Goal: Information Seeking & Learning: Learn about a topic

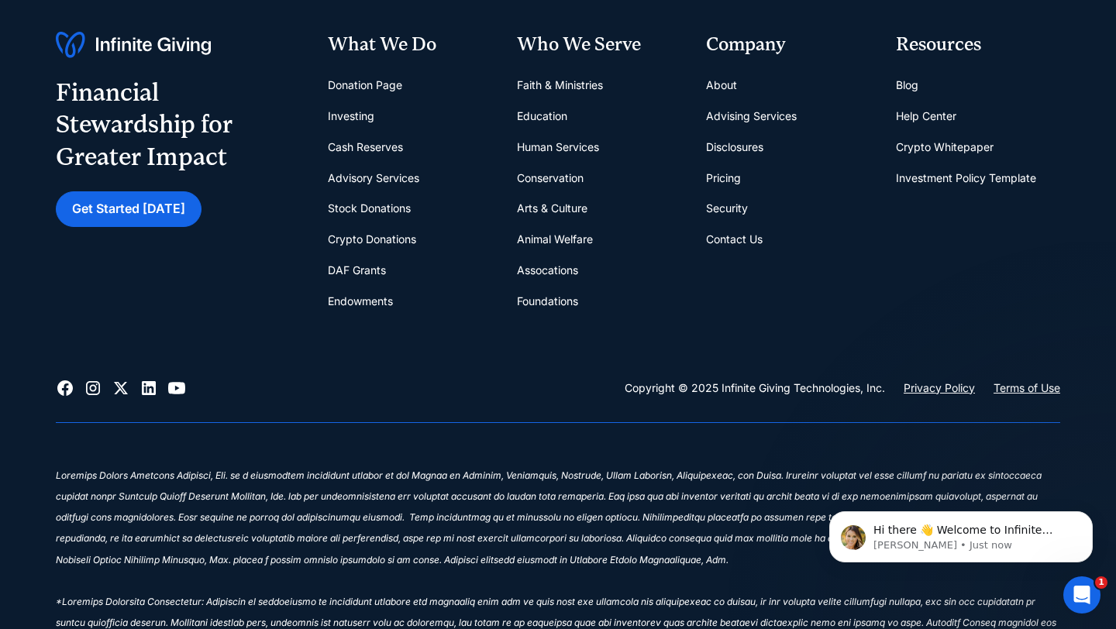
scroll to position [6441, 0]
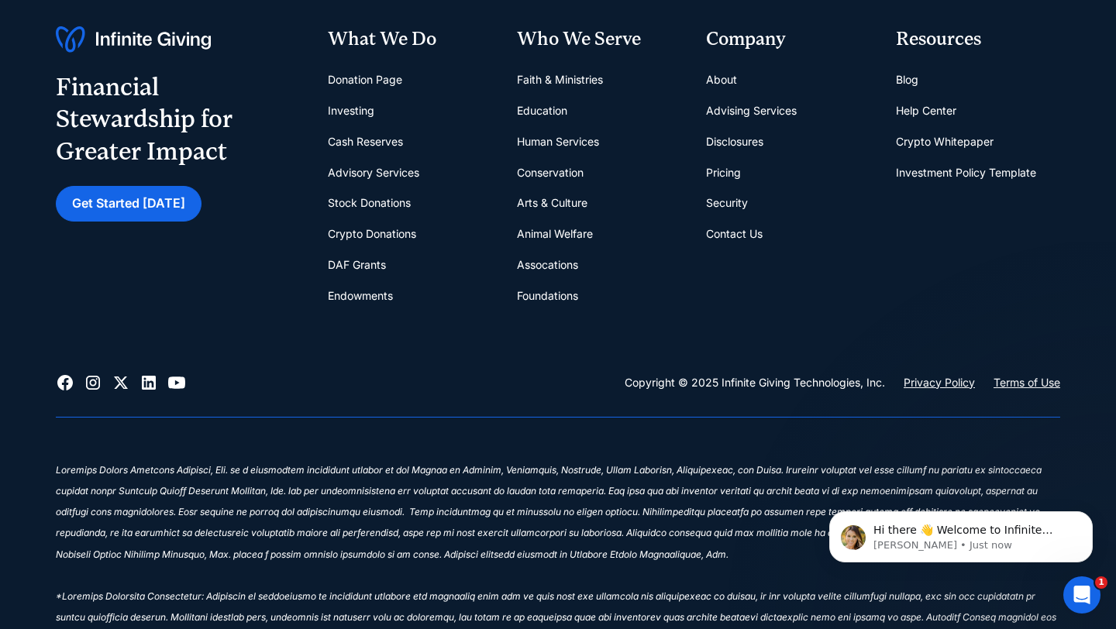
click at [383, 83] on link "Donation Page" at bounding box center [365, 79] width 74 height 31
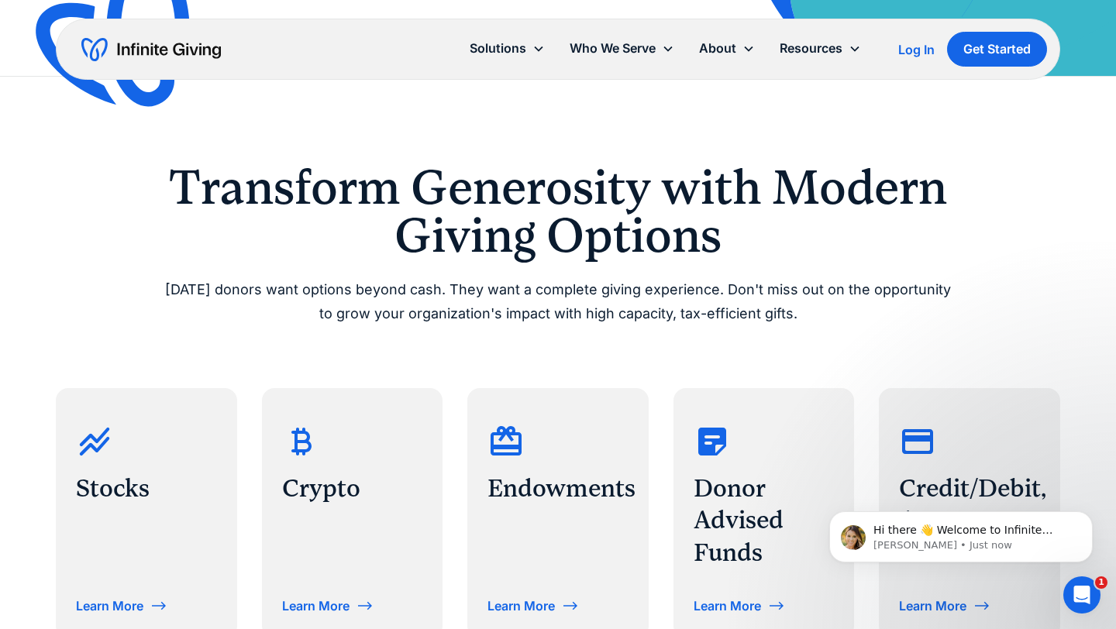
scroll to position [456, 0]
click at [1068, 387] on div "Transform Generosity with Modern Giving Options Today’s donors want options bey…" at bounding box center [558, 400] width 1116 height 649
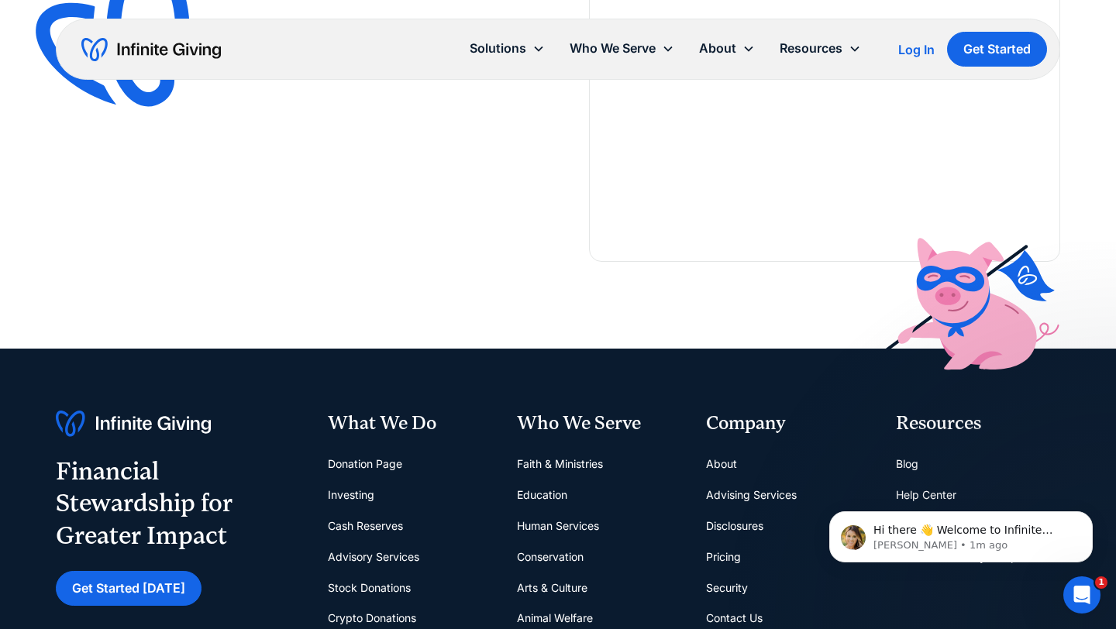
scroll to position [3063, 0]
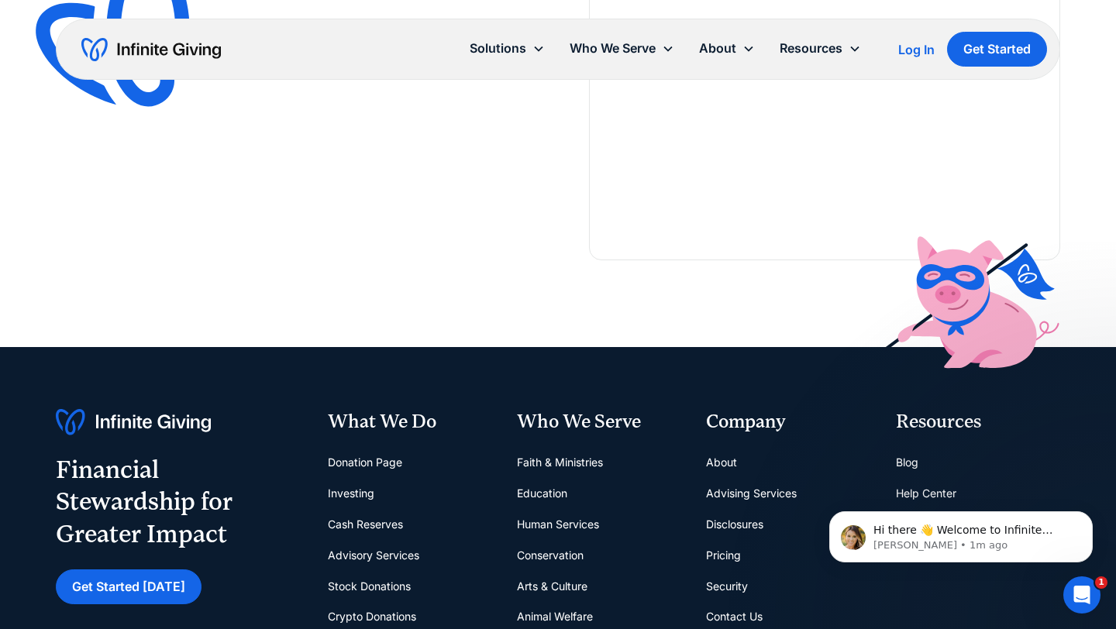
click at [365, 494] on link "Investing" at bounding box center [351, 493] width 46 height 31
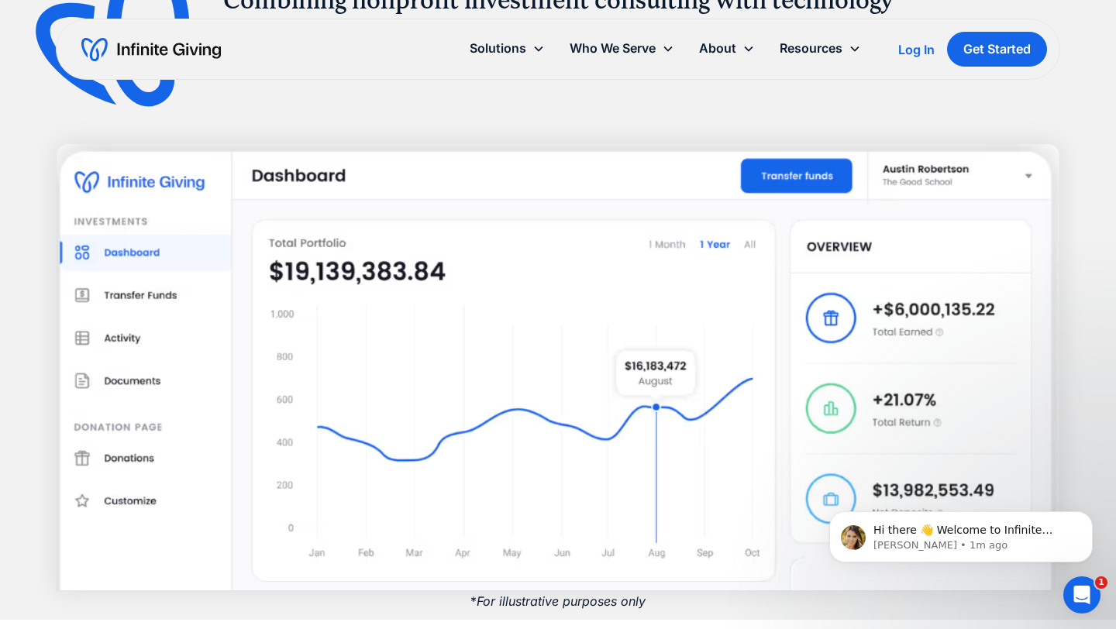
scroll to position [1474, 0]
